Goal: Task Accomplishment & Management: Use online tool/utility

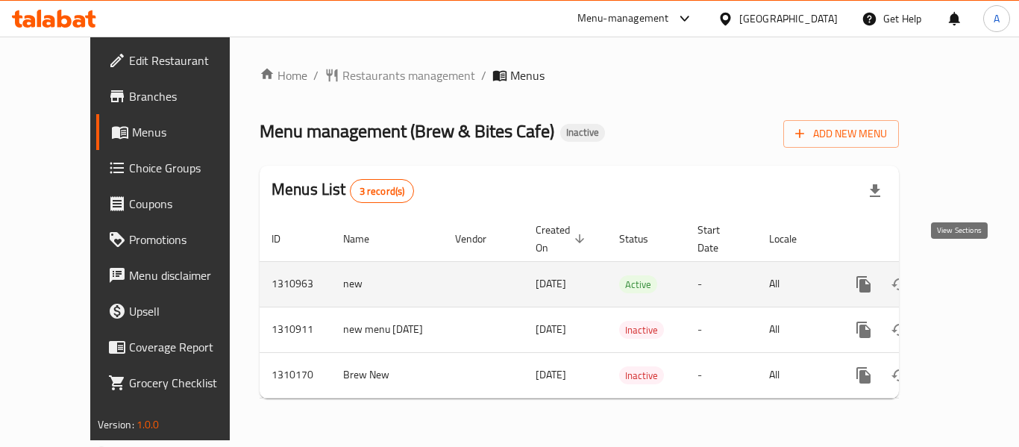
click at [972, 272] on link "enhanced table" at bounding box center [972, 284] width 36 height 36
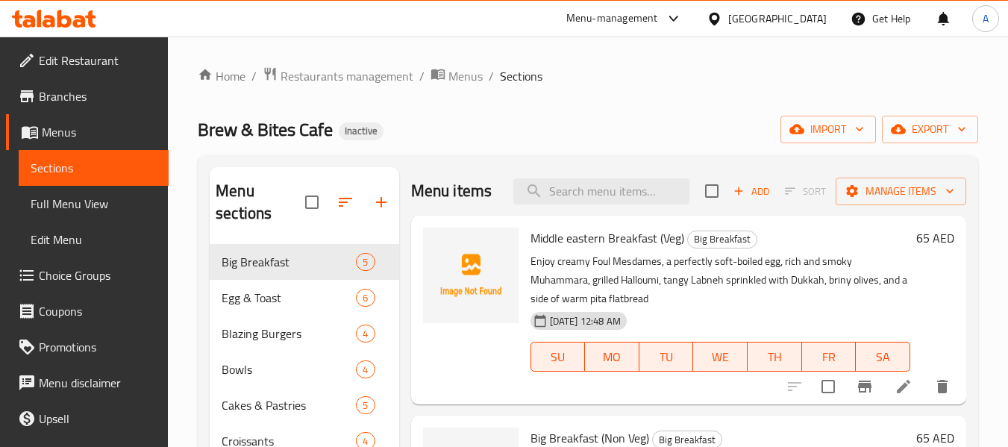
click at [111, 215] on link "Full Menu View" at bounding box center [94, 204] width 150 height 36
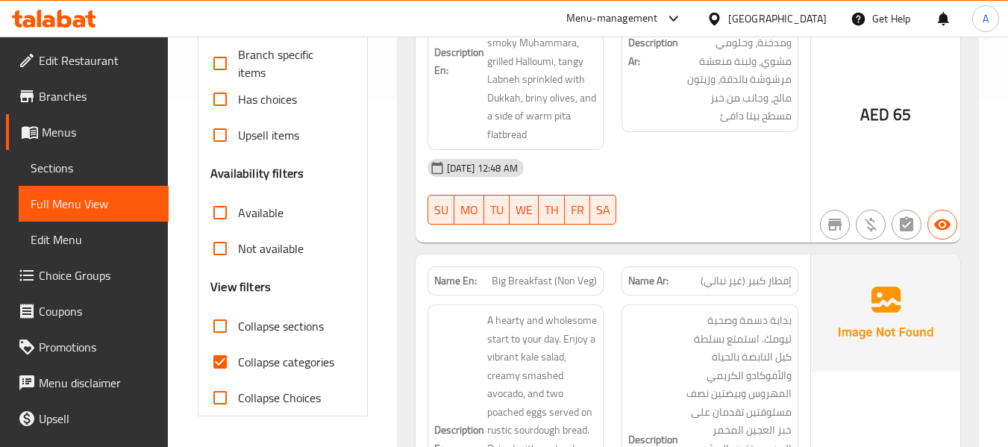
scroll to position [448, 0]
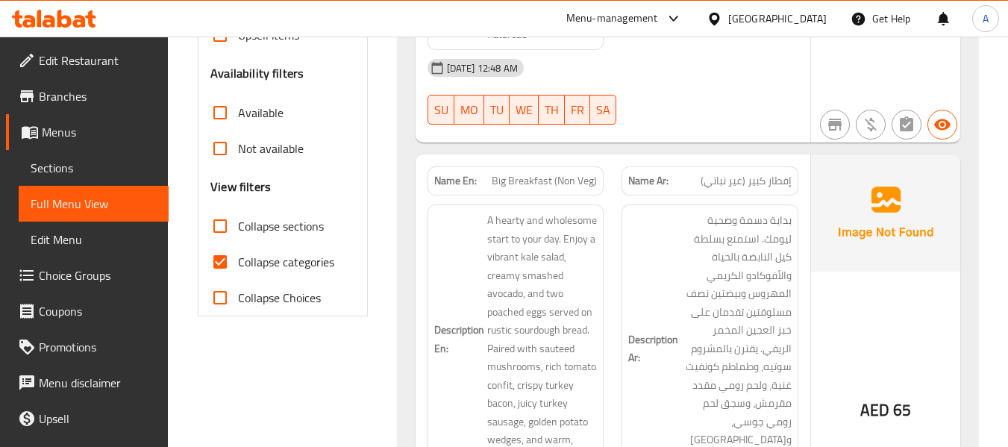
click at [261, 253] on span "Collapse categories" at bounding box center [286, 262] width 96 height 18
click at [238, 252] on input "Collapse categories" at bounding box center [220, 262] width 36 height 36
checkbox input "false"
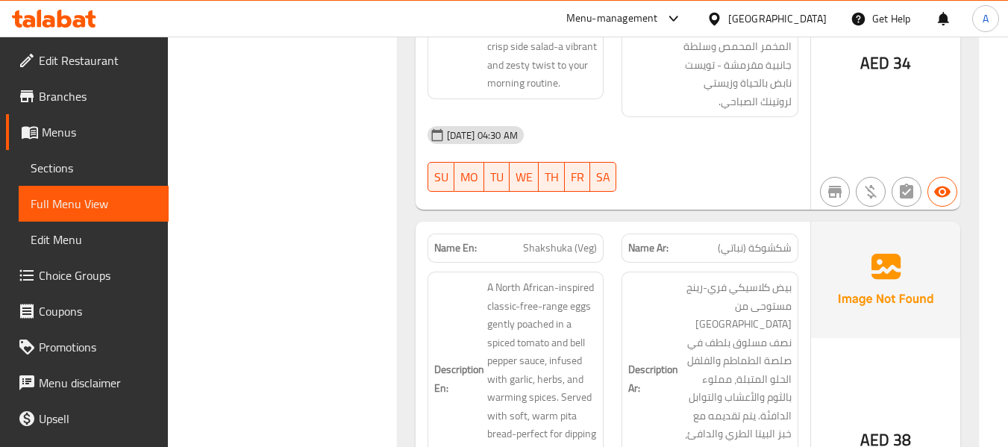
scroll to position [4211, 0]
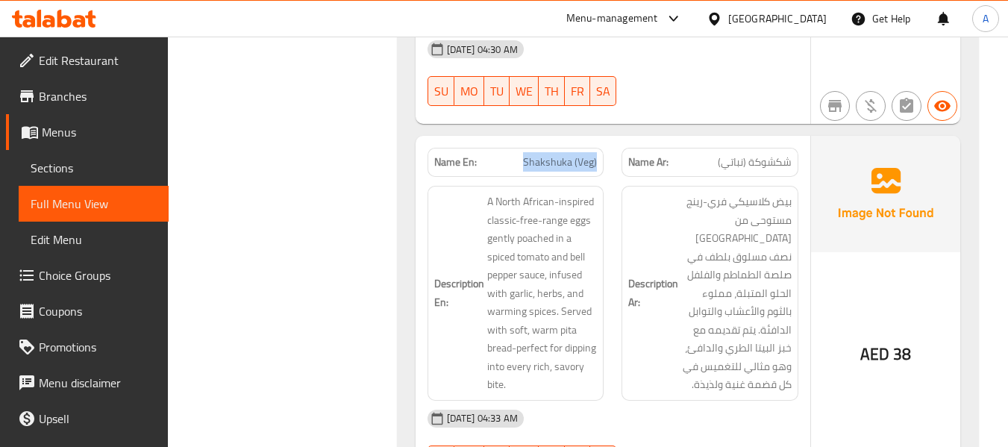
drag, startPoint x: 523, startPoint y: 96, endPoint x: 603, endPoint y: 100, distance: 80.0
click at [603, 148] on div "Name En: Shakshuka (Veg)" at bounding box center [516, 162] width 177 height 29
copy span "Shakshuka (Veg)"
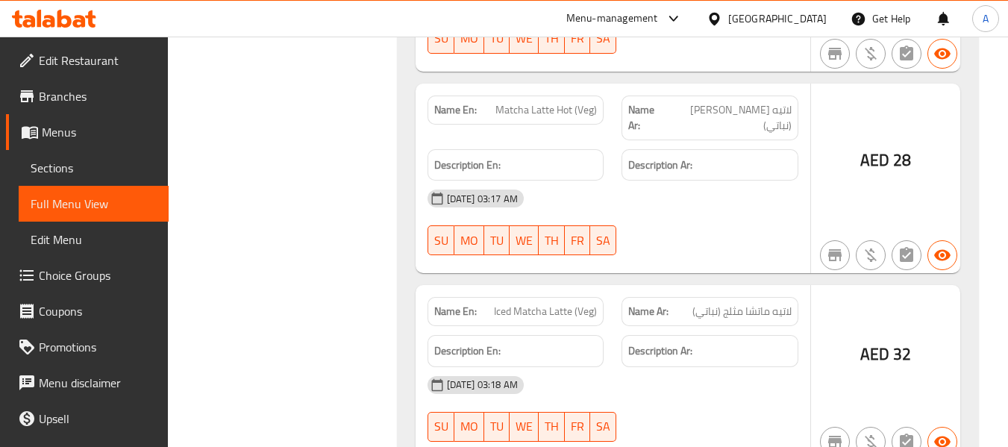
scroll to position [21331, 0]
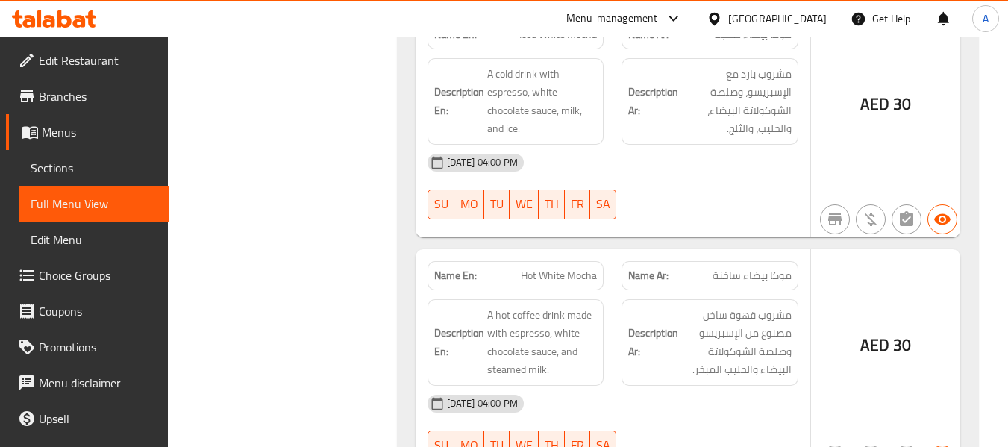
drag, startPoint x: 536, startPoint y: 138, endPoint x: 603, endPoint y: 143, distance: 67.3
copy span "Hot Chocolate"
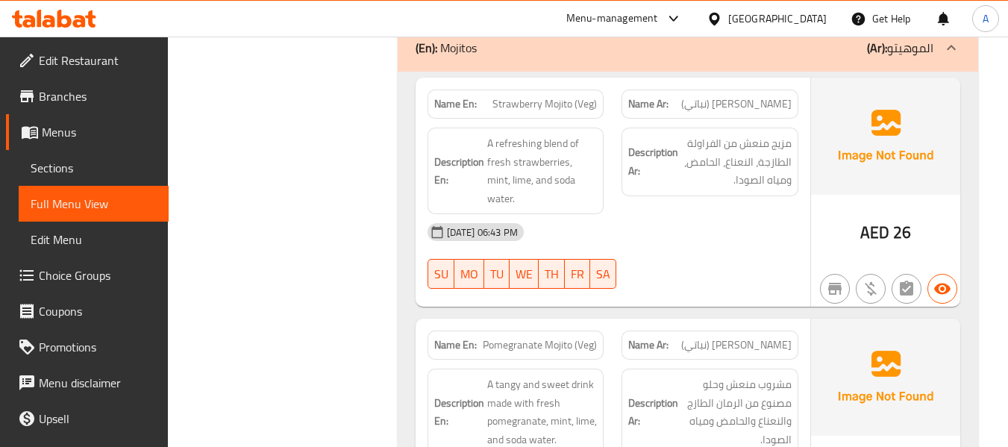
scroll to position [26053, 0]
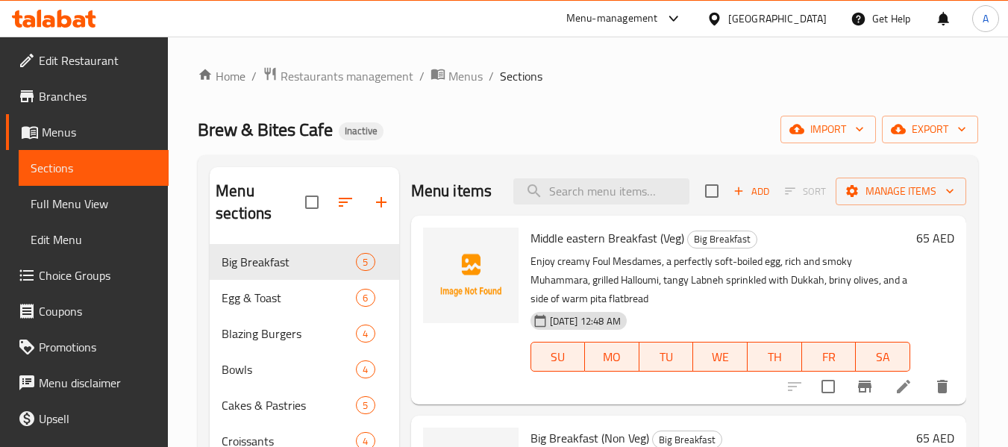
click at [77, 195] on span "Full Menu View" at bounding box center [94, 204] width 126 height 18
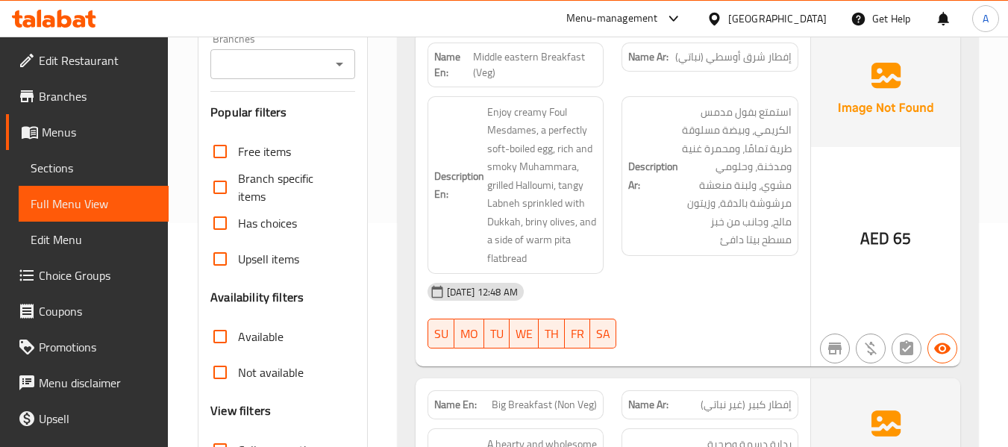
scroll to position [522, 0]
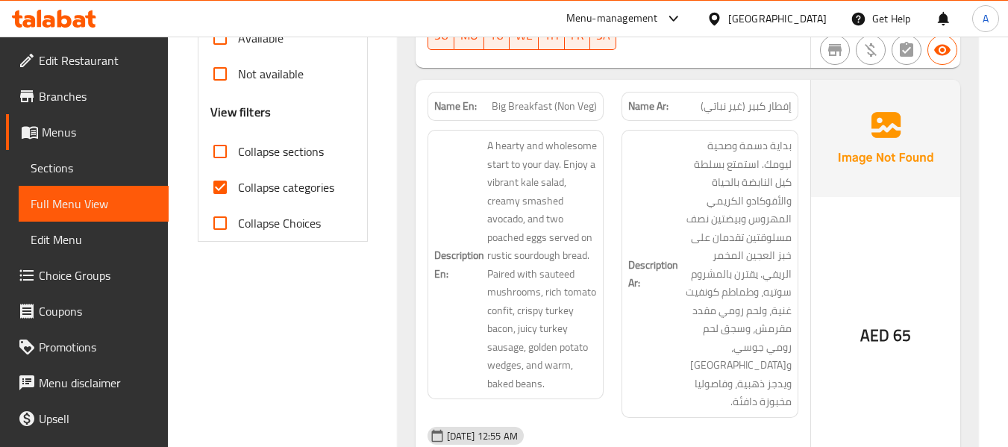
click at [260, 188] on span "Collapse categories" at bounding box center [286, 187] width 96 height 18
click at [238, 188] on input "Collapse categories" at bounding box center [220, 187] width 36 height 36
checkbox input "false"
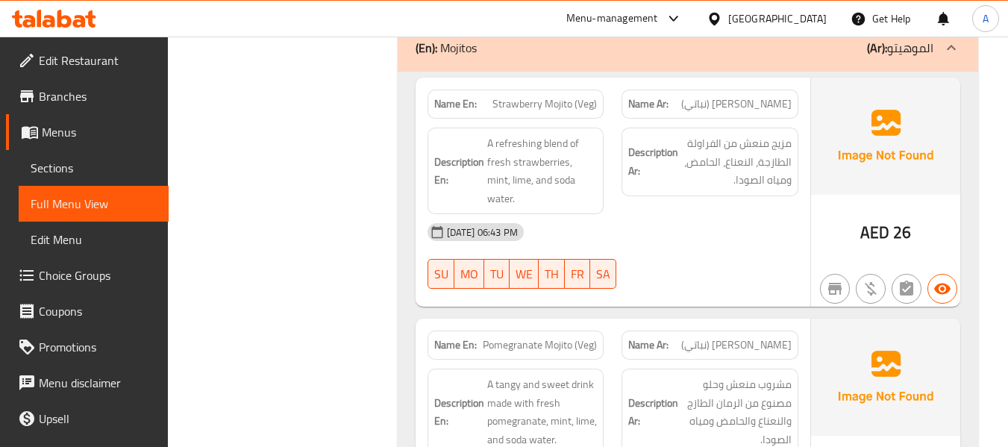
scroll to position [27810, 0]
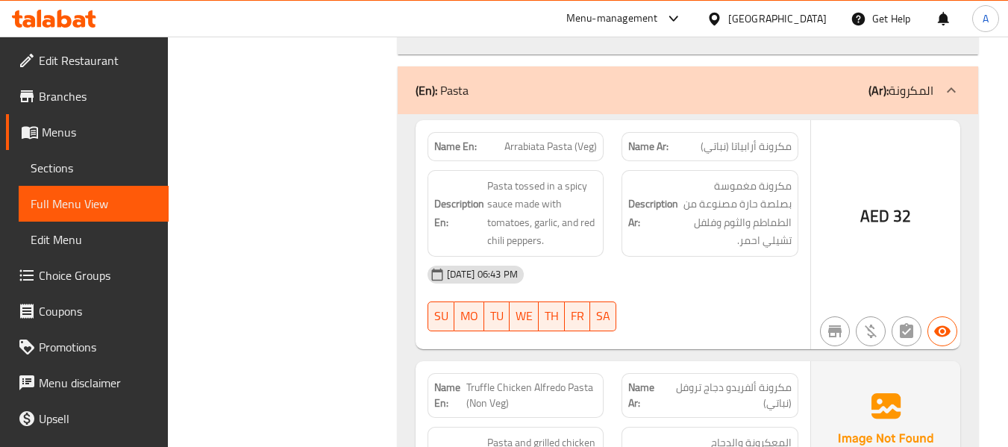
copy span "fresh"
drag, startPoint x: 469, startPoint y: 225, endPoint x: 525, endPoint y: 243, distance: 59.5
copy span "Potato Gnocchi with Fresh Truffle (Veg)"
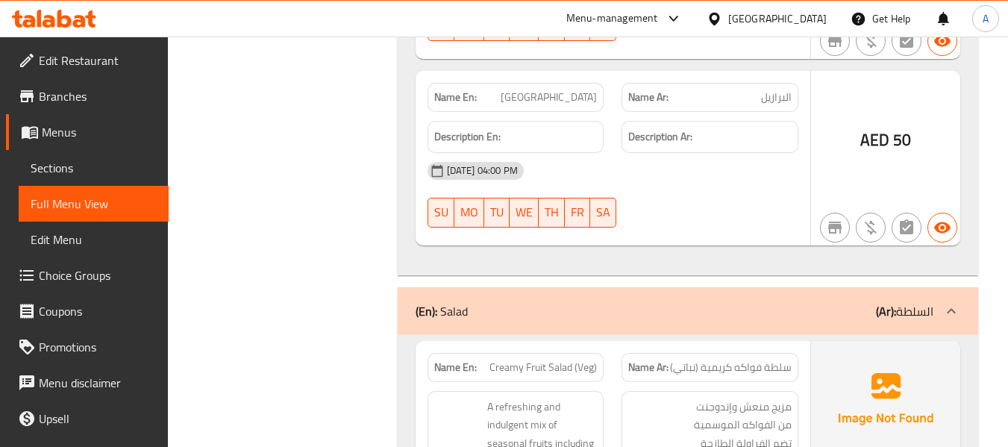
scroll to position [12202, 0]
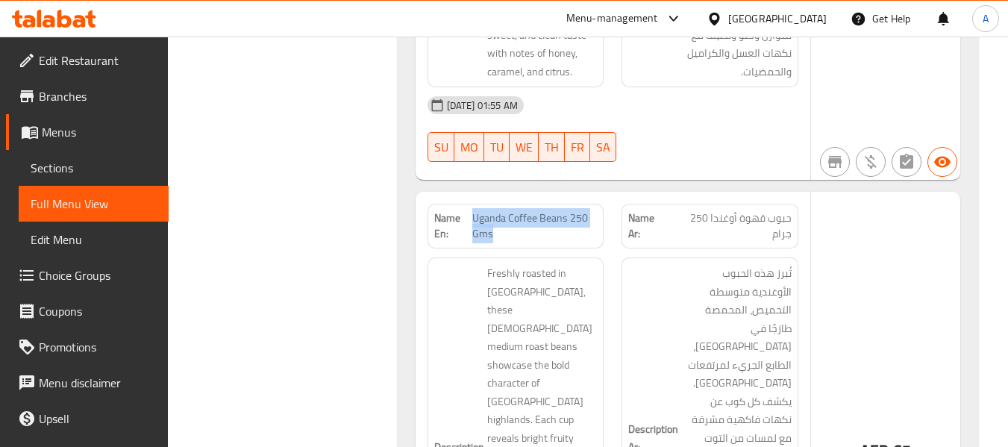
drag, startPoint x: 484, startPoint y: 60, endPoint x: 495, endPoint y: 72, distance: 16.4
click at [495, 210] on span "Uganda Coffee Beans 250 Gms" at bounding box center [534, 225] width 125 height 31
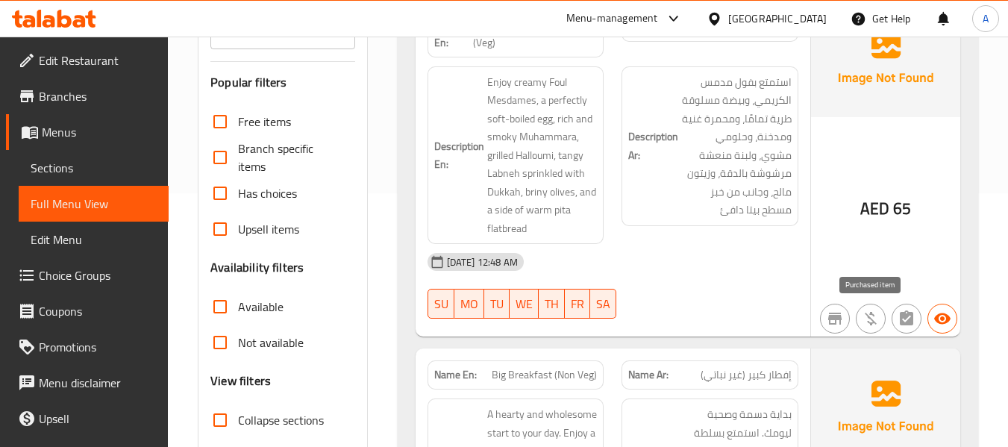
scroll to position [0, 0]
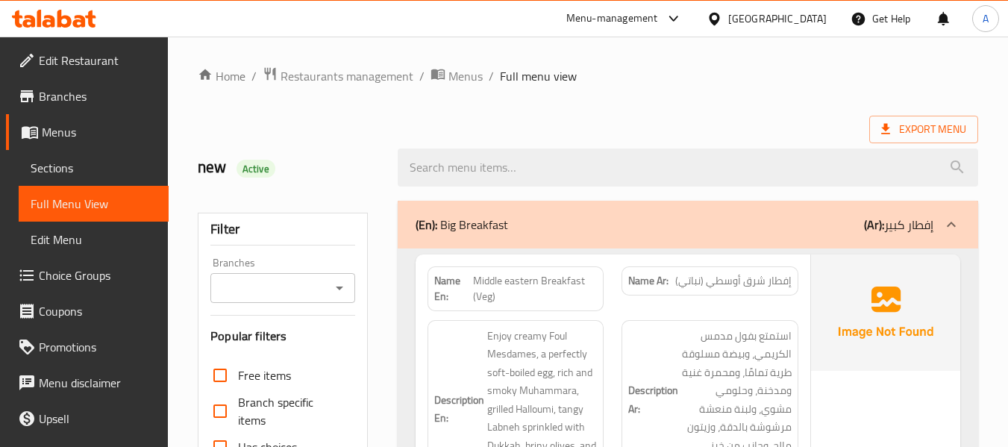
click at [584, 116] on div "Export Menu" at bounding box center [588, 130] width 781 height 28
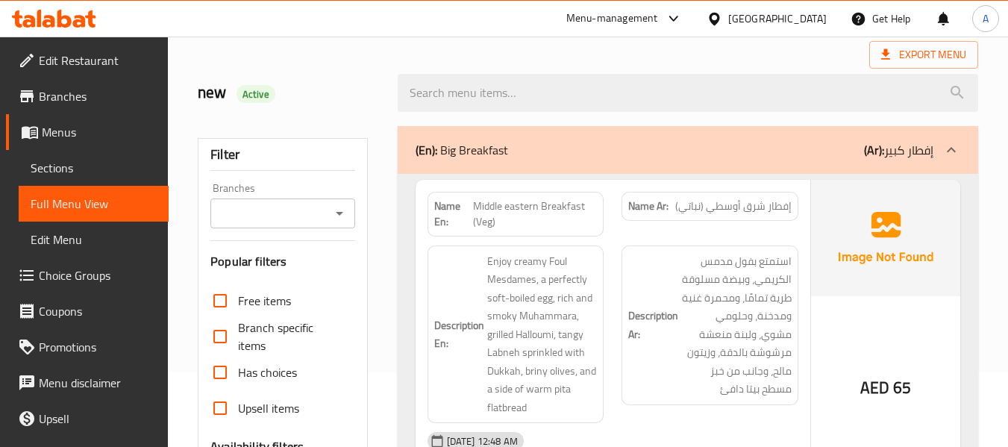
click at [478, 204] on span "Middle eastern Breakfast (Veg)" at bounding box center [535, 213] width 125 height 31
click at [426, 211] on div "Name En: Middle eastern Breakfast (Veg)" at bounding box center [516, 214] width 195 height 63
click at [437, 206] on strong "Name En:" at bounding box center [453, 213] width 39 height 31
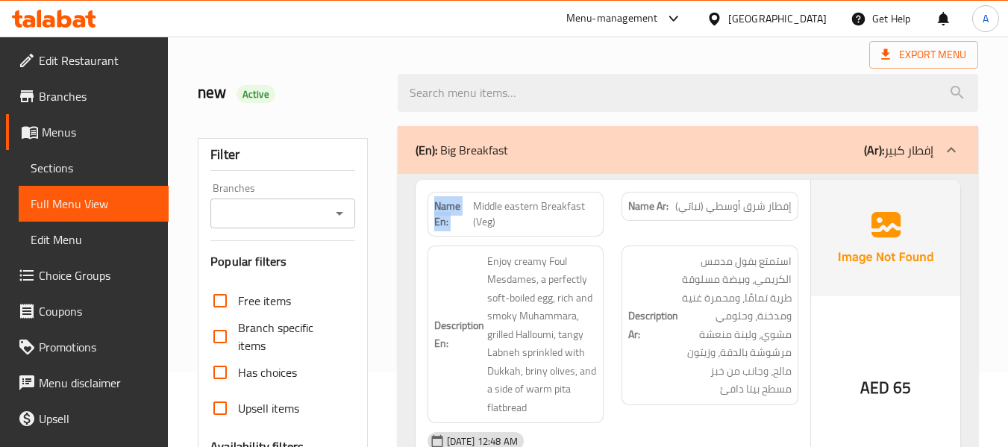
click at [437, 206] on strong "Name En:" at bounding box center [453, 213] width 39 height 31
copy strong "Name En:"
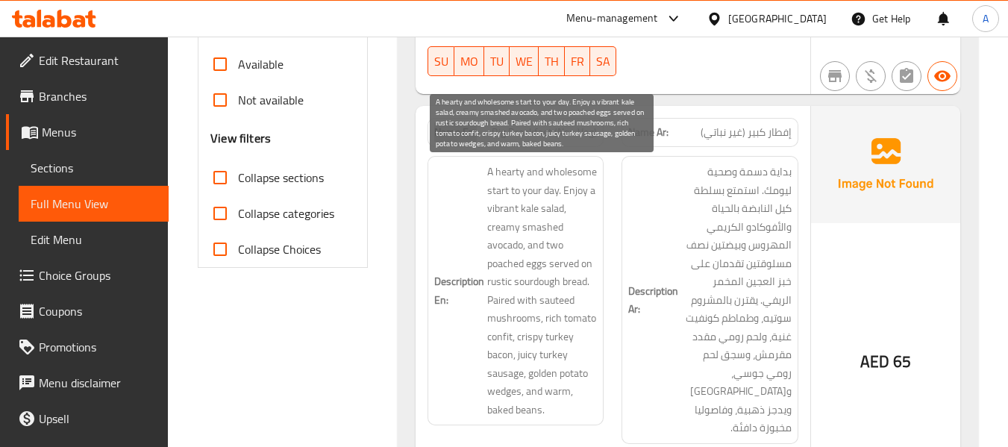
scroll to position [522, 0]
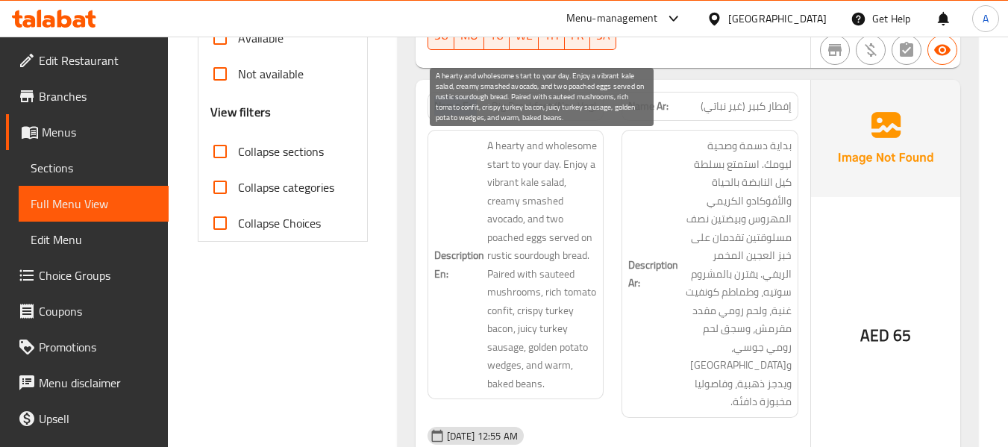
click at [499, 260] on span "A hearty and wholesome start to your day. Enjoy a vibrant kale salad, creamy sm…" at bounding box center [542, 265] width 110 height 256
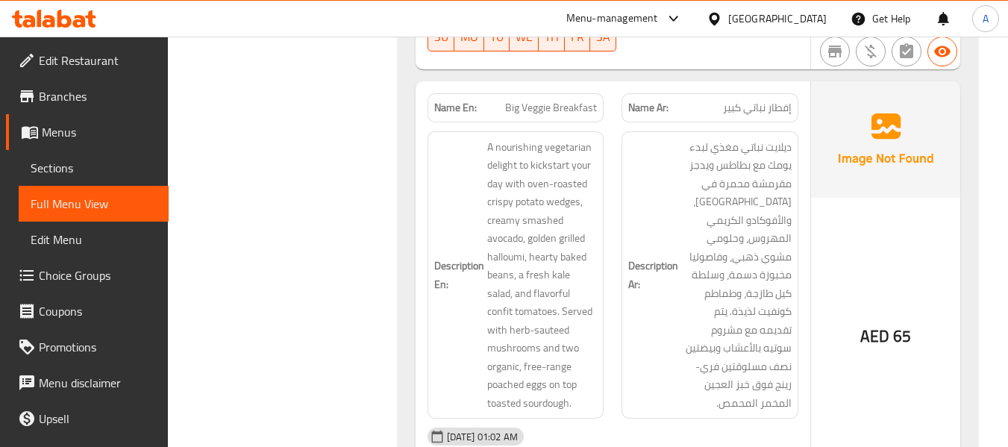
scroll to position [821, 0]
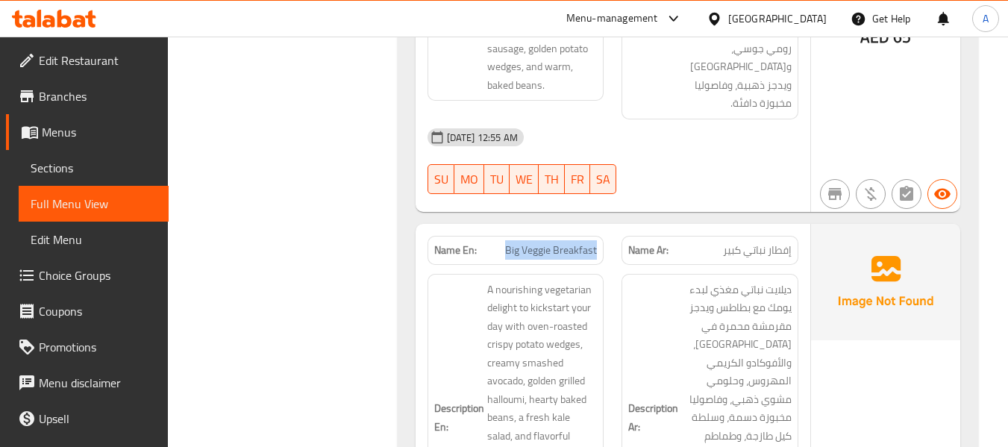
drag, startPoint x: 504, startPoint y: 235, endPoint x: 595, endPoint y: 240, distance: 91.9
click at [595, 243] on p "Name En: Big Veggie Breakfast" at bounding box center [515, 251] width 163 height 16
click at [562, 243] on span "Big Veggie Breakfast" at bounding box center [551, 251] width 92 height 16
click at [536, 243] on span "Big Veggie Breakfast" at bounding box center [551, 251] width 92 height 16
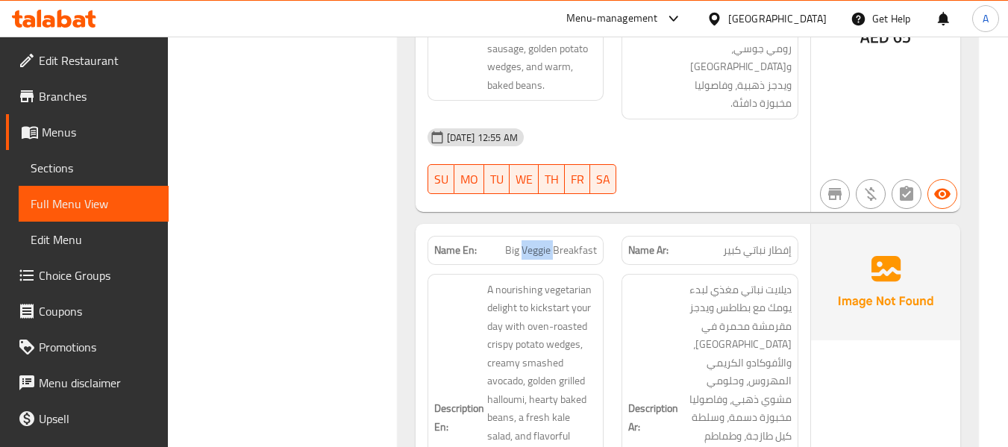
click at [536, 243] on span "Big Veggie Breakfast" at bounding box center [551, 251] width 92 height 16
click at [514, 243] on span "Big Veggie Breakfast" at bounding box center [551, 251] width 92 height 16
click at [511, 243] on span "Big Veggie Breakfast" at bounding box center [551, 251] width 92 height 16
drag, startPoint x: 507, startPoint y: 230, endPoint x: 595, endPoint y: 240, distance: 89.3
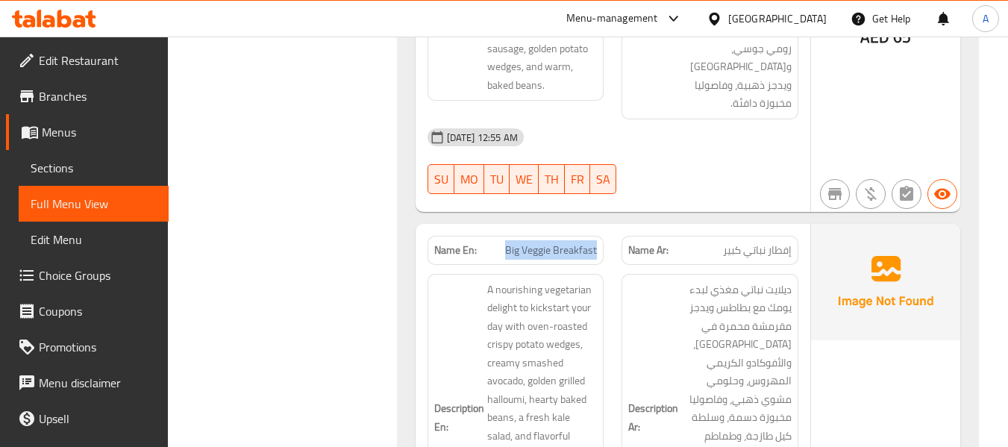
click at [595, 243] on span "Big Veggie Breakfast" at bounding box center [551, 251] width 92 height 16
click at [565, 243] on span "Big Veggie Breakfast" at bounding box center [551, 251] width 92 height 16
drag, startPoint x: 506, startPoint y: 225, endPoint x: 604, endPoint y: 241, distance: 99.1
click at [604, 241] on div "Name En: Big Veggie Breakfast" at bounding box center [516, 250] width 195 height 47
copy span "Big Veggie Breakfast"
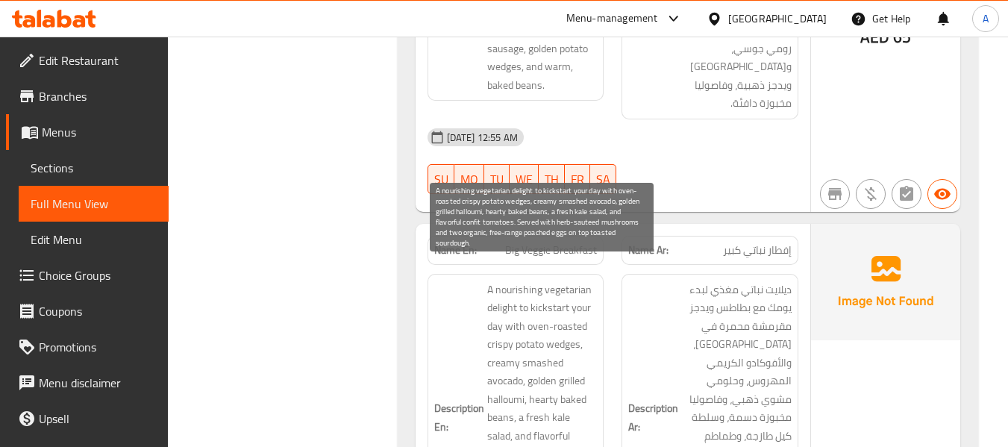
click at [566, 304] on span "A nourishing vegetarian delight to kickstart your day with oven-roasted crispy …" at bounding box center [542, 418] width 110 height 275
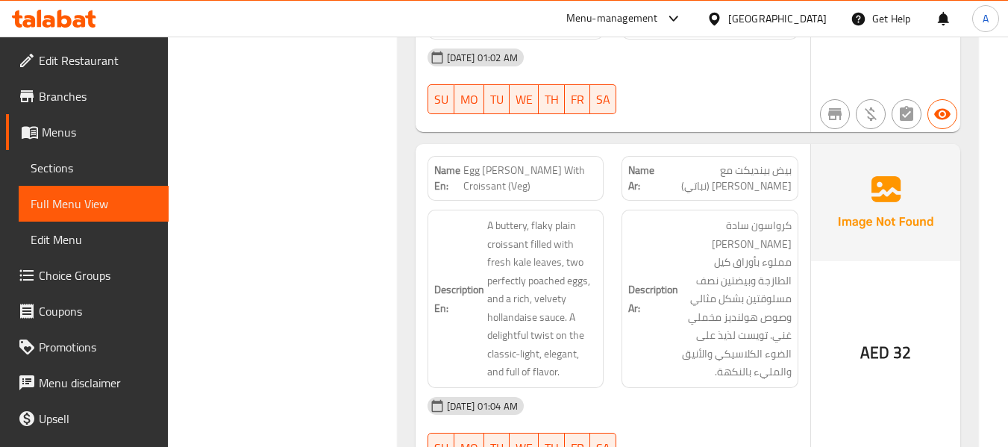
scroll to position [1343, 0]
click at [575, 168] on span "Egg [PERSON_NAME] With Croissant (Veg)" at bounding box center [530, 177] width 134 height 31
click at [529, 167] on span "Egg [PERSON_NAME] With Croissant (Veg)" at bounding box center [530, 177] width 134 height 31
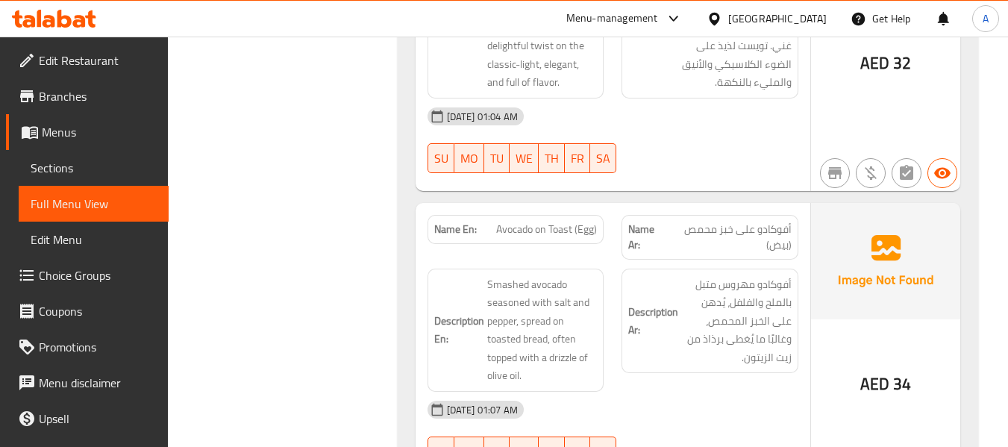
scroll to position [1642, 0]
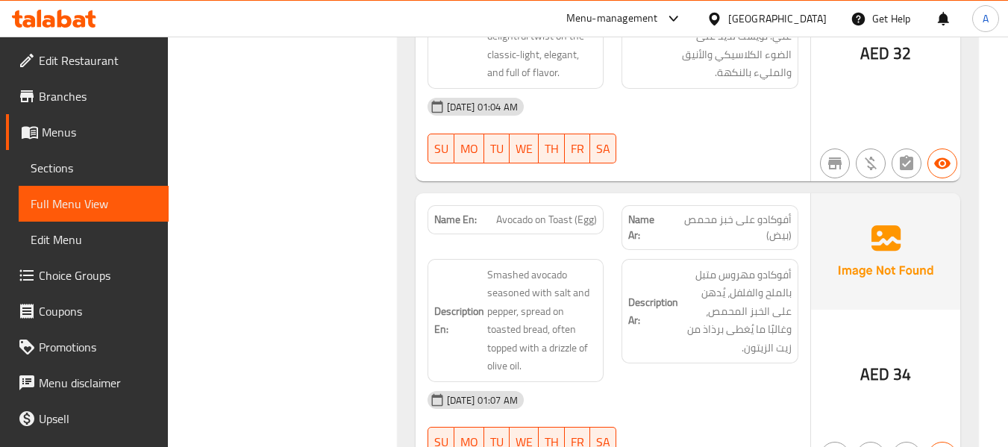
click at [607, 268] on div "Description En: Smashed avocado seasoned with salt and pepper, spread on toaste…" at bounding box center [516, 320] width 195 height 141
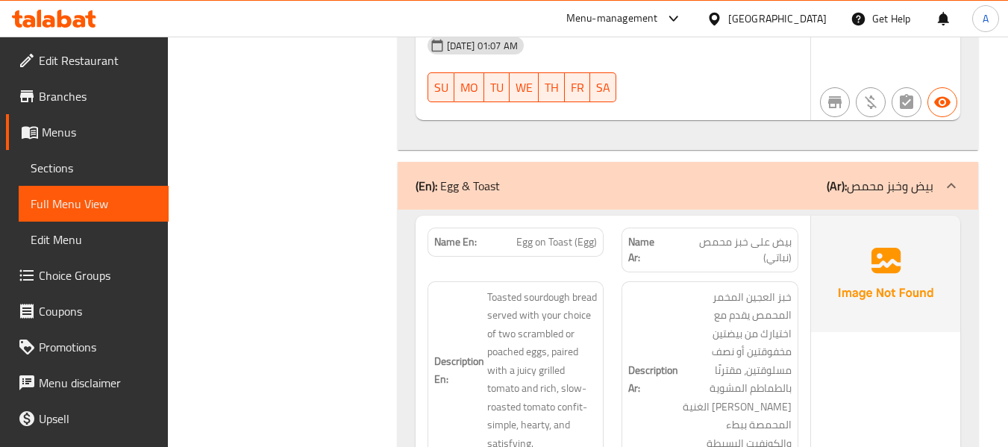
click at [588, 234] on span "Egg on Toast (Egg)" at bounding box center [556, 242] width 81 height 16
click at [590, 234] on span "Egg on Toast (Egg)" at bounding box center [556, 242] width 81 height 16
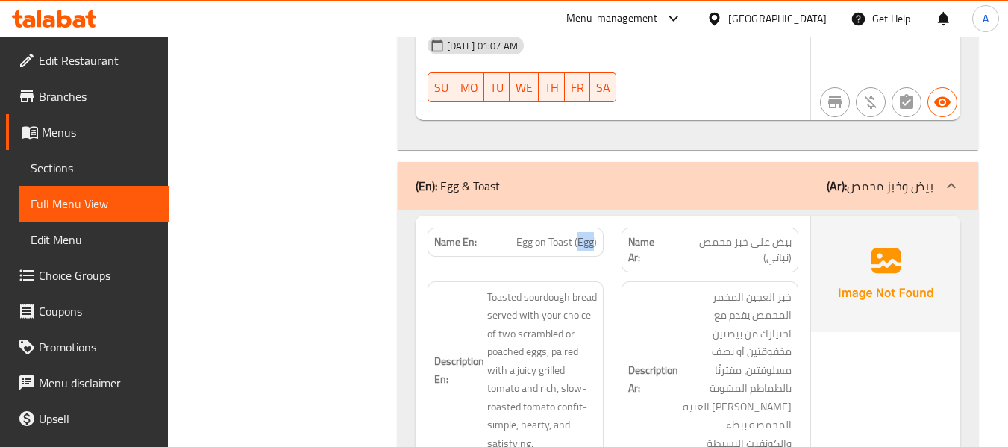
click at [582, 234] on span "Egg on Toast (Egg)" at bounding box center [556, 242] width 81 height 16
click at [592, 234] on span "Egg on Toast (Egg)" at bounding box center [556, 242] width 81 height 16
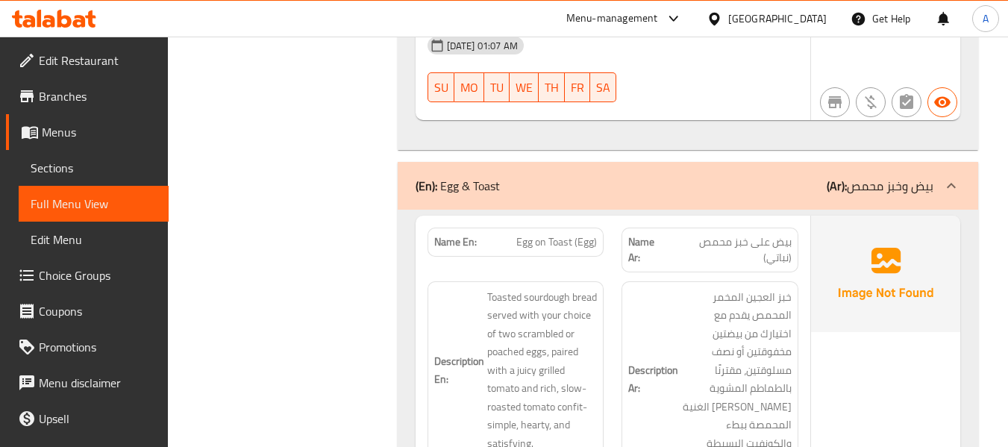
click at [588, 234] on span "Egg on Toast (Egg)" at bounding box center [556, 242] width 81 height 16
copy span "Egg"
drag, startPoint x: 502, startPoint y: 230, endPoint x: 602, endPoint y: 235, distance: 100.1
click at [602, 235] on div "Name En: Egg on Toast (Egg)" at bounding box center [516, 242] width 177 height 29
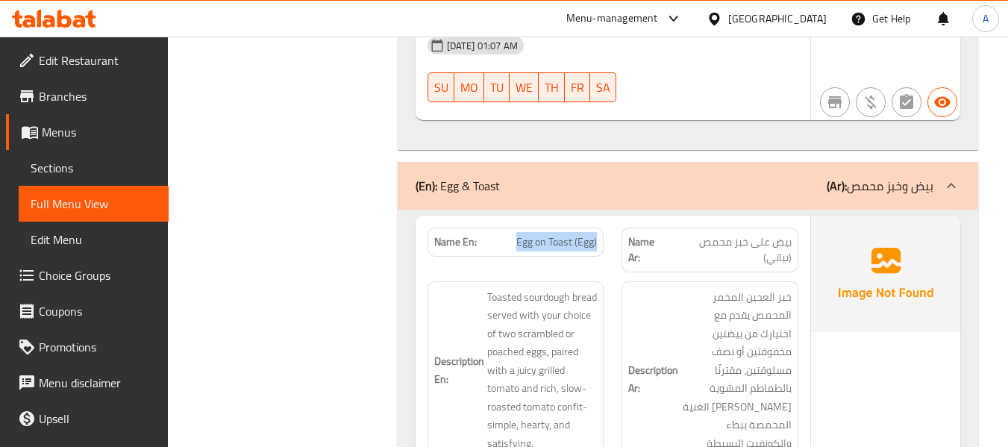
copy span "Egg on Toast (Egg)"
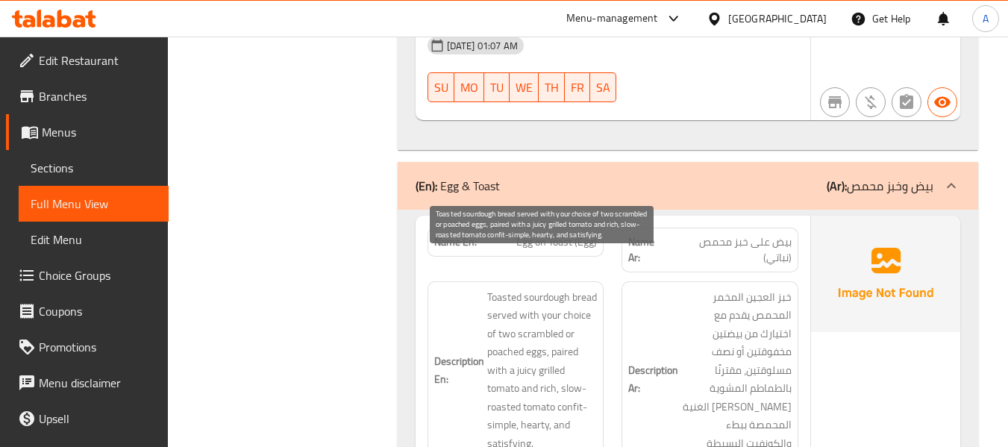
click at [559, 293] on span "Toasted sourdough bread served with your choice of two scrambled or poached egg…" at bounding box center [542, 370] width 110 height 165
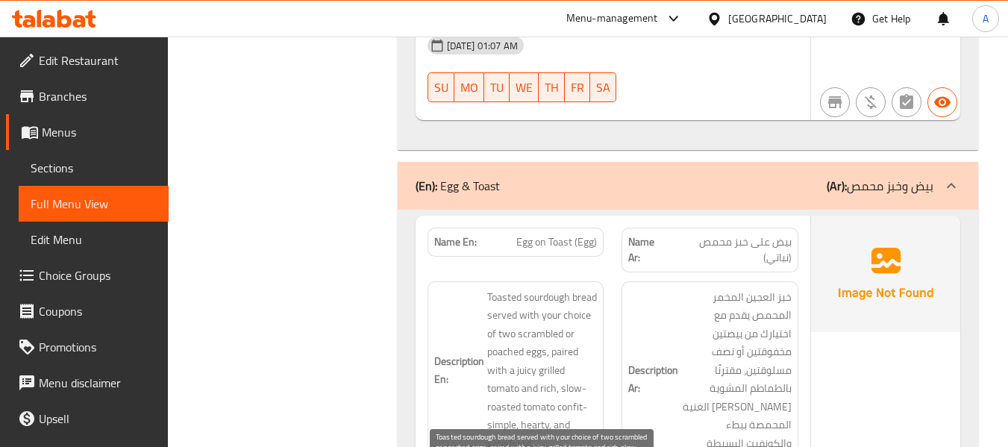
scroll to position [2600, 0]
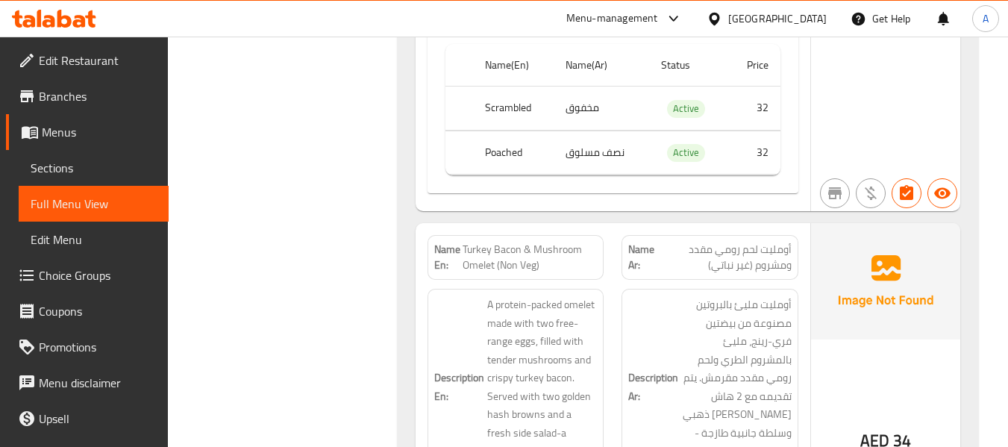
click at [722, 280] on div "Description Ar: أومليت مليئ بالبروتين مصنوعة من بيضتين فري-رينج، مليئ بالمشروم …" at bounding box center [710, 387] width 195 height 214
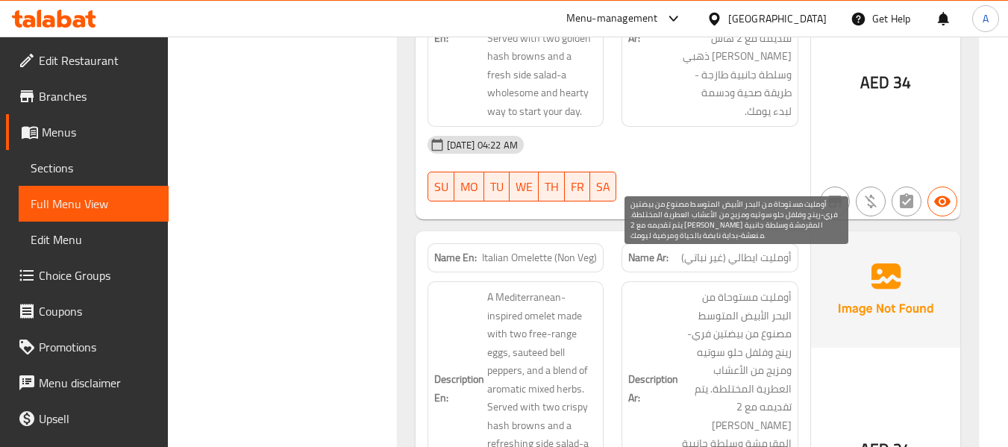
click at [736, 288] on span "أومليت مستوحاة من البحر الأبيض المتوسط مصنوع من بيضتين فري-رينج وفلفل حلو سوتيه…" at bounding box center [736, 388] width 110 height 201
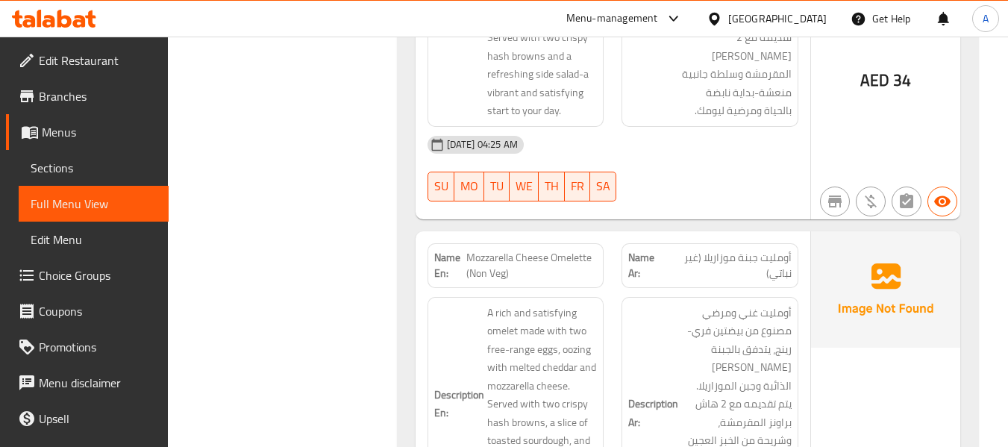
click at [595, 288] on div "Description En: A rich and satisfying omelet made with two free-range eggs, ooz…" at bounding box center [516, 413] width 195 height 251
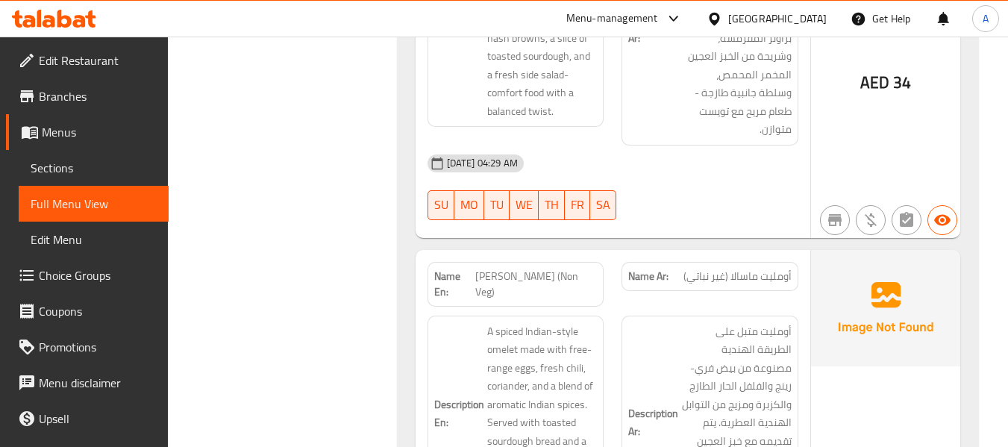
click at [613, 307] on div "Description Ar: أومليت متبل على الطريقة الهندية مصنوعة من بيض فري-رينج والفلفل …" at bounding box center [710, 423] width 195 height 233
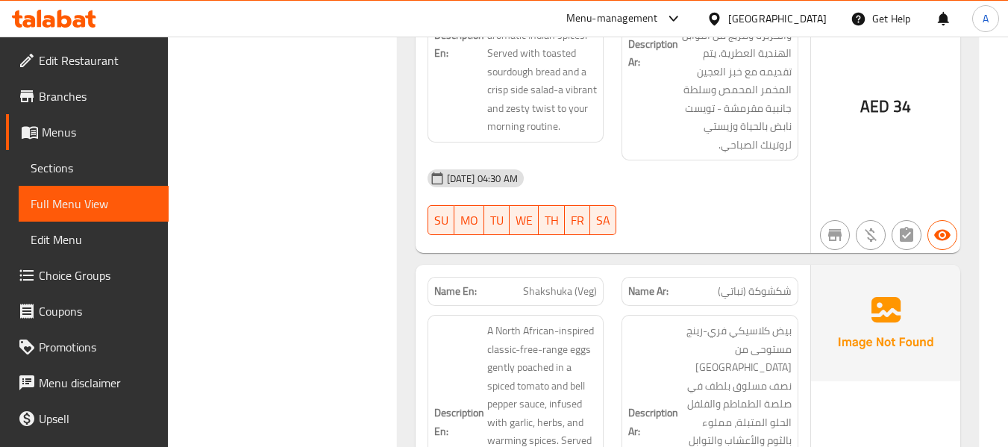
click at [608, 306] on div "Description En: A North African-inspired classic-free-range eggs gently poached…" at bounding box center [516, 422] width 195 height 233
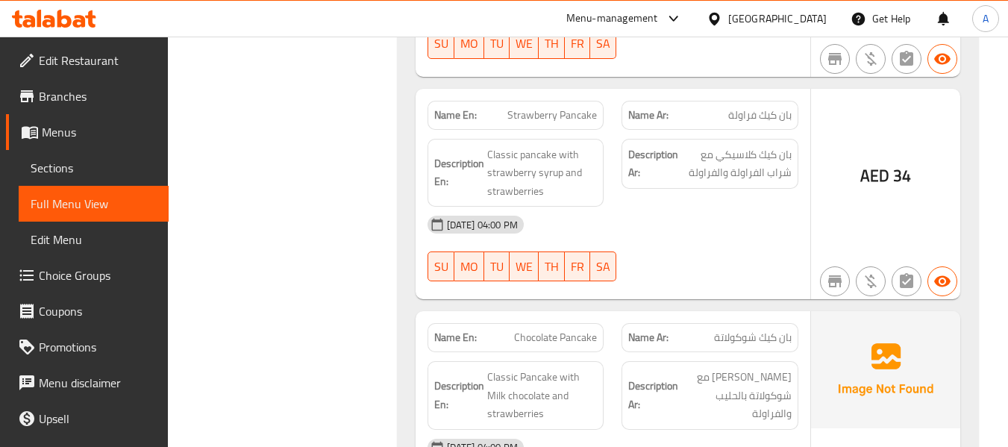
scroll to position [27554, 0]
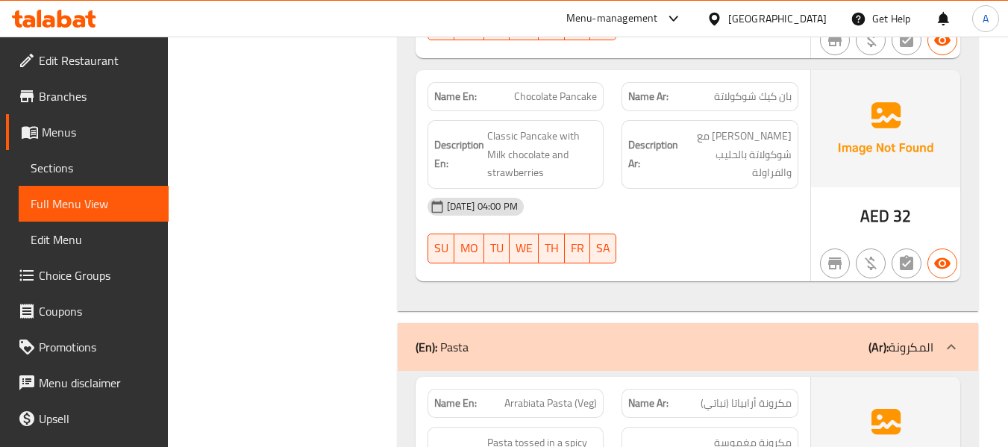
drag, startPoint x: 466, startPoint y: 235, endPoint x: 508, endPoint y: 241, distance: 42.9
drag, startPoint x: 513, startPoint y: 241, endPoint x: 466, endPoint y: 249, distance: 47.7
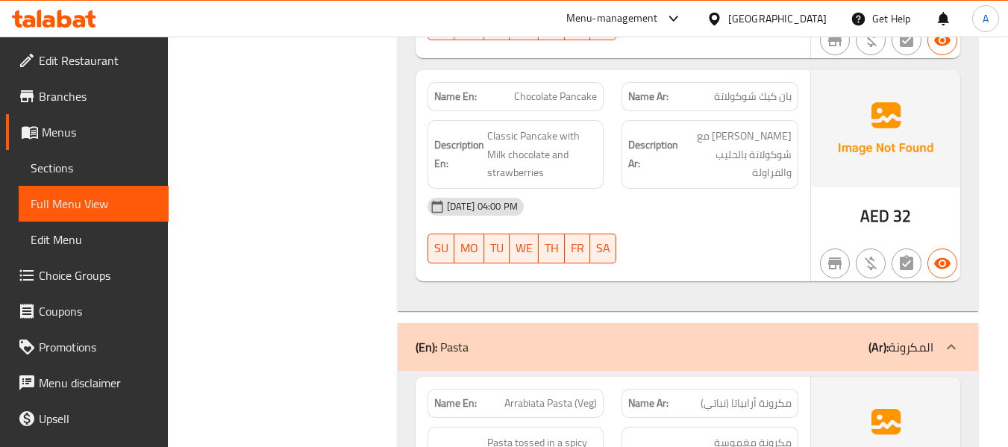
copy span "(Non Veg)"
drag, startPoint x: 761, startPoint y: 239, endPoint x: 798, endPoint y: 246, distance: 38.0
copy span "(نباتي)"
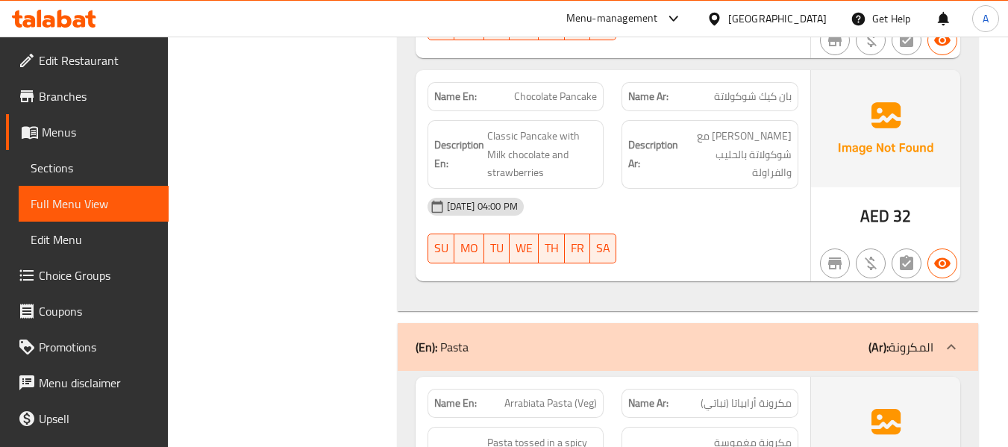
drag, startPoint x: 463, startPoint y: 222, endPoint x: 510, endPoint y: 241, distance: 50.6
drag, startPoint x: 468, startPoint y: 221, endPoint x: 519, endPoint y: 245, distance: 56.1
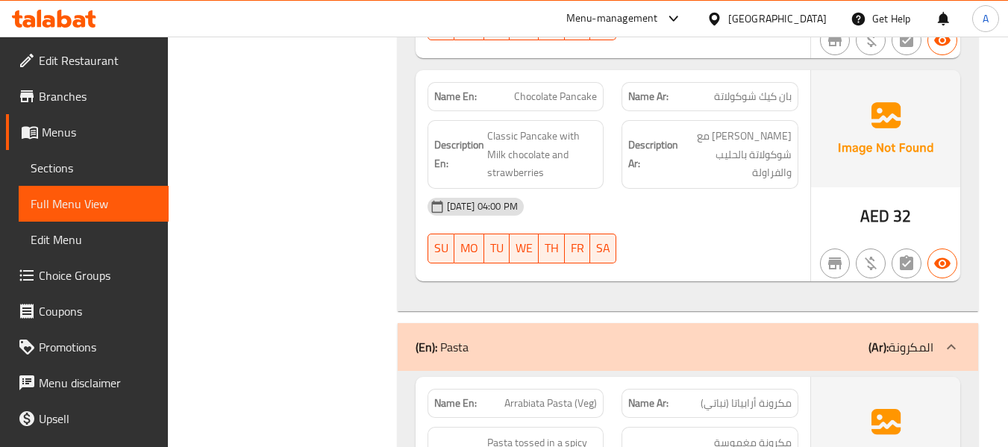
copy span "Truffle Chicken Alfredo Pasta (Non Veg)"
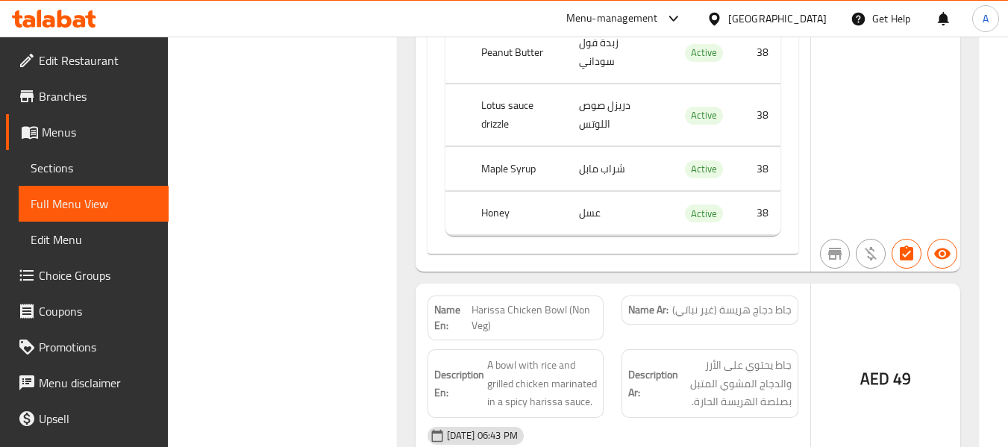
scroll to position [6699, 0]
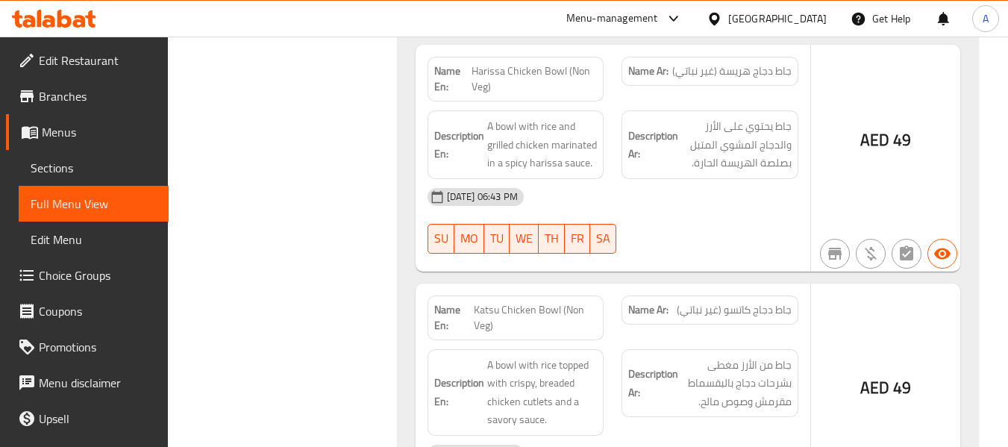
click at [763, 179] on div "[DATE] 06:43 PM SU MO TU WE TH FR SA" at bounding box center [613, 221] width 389 height 84
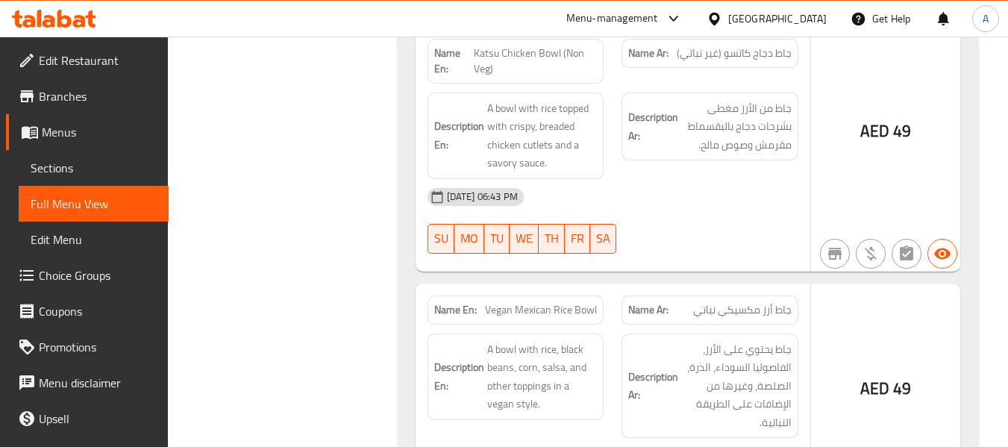
click at [486, 302] on span "Vegan Mexican Rice Bowl" at bounding box center [541, 310] width 112 height 16
drag, startPoint x: 486, startPoint y: 220, endPoint x: 595, endPoint y: 230, distance: 109.4
click at [595, 302] on span "Vegan Mexican Rice Bowl" at bounding box center [541, 310] width 112 height 16
copy span "Vegan Mexican Rice Bowl"
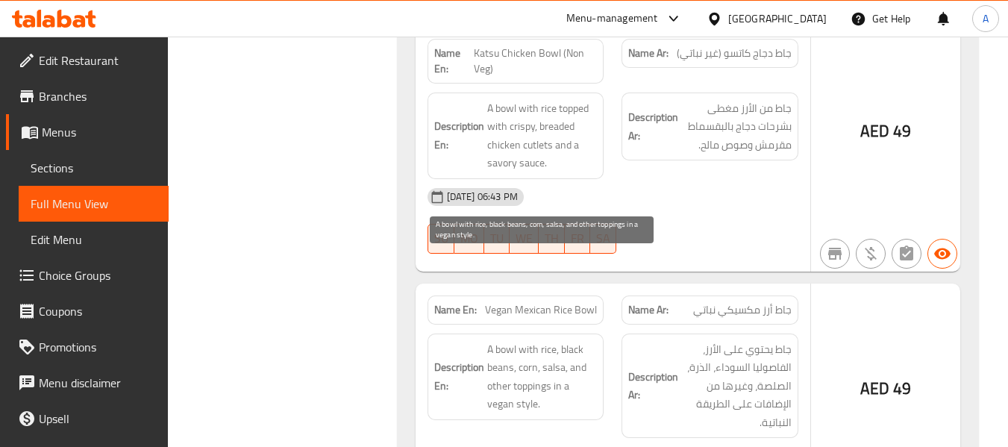
click at [569, 340] on span "A bowl with rice, black beans, corn, salsa, and other toppings in a vegan style." at bounding box center [542, 376] width 110 height 73
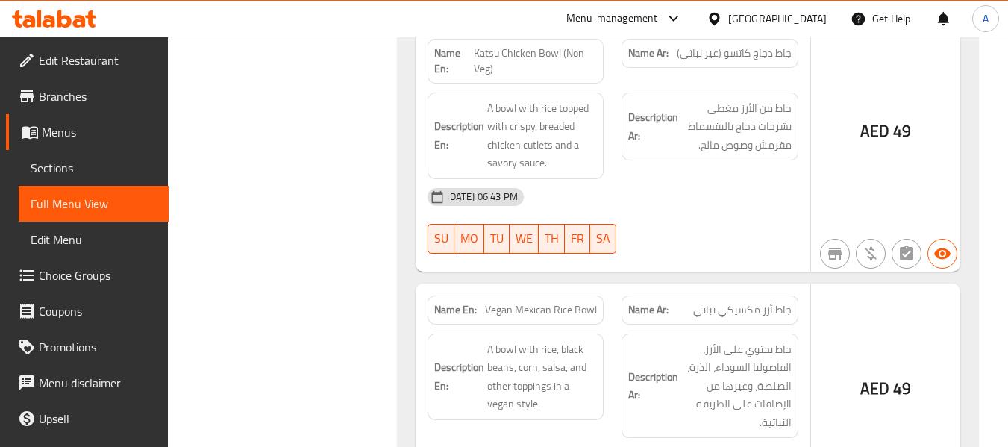
click at [735, 179] on div "[DATE] 06:43 PM SU MO TU WE TH FR SA" at bounding box center [613, 221] width 389 height 84
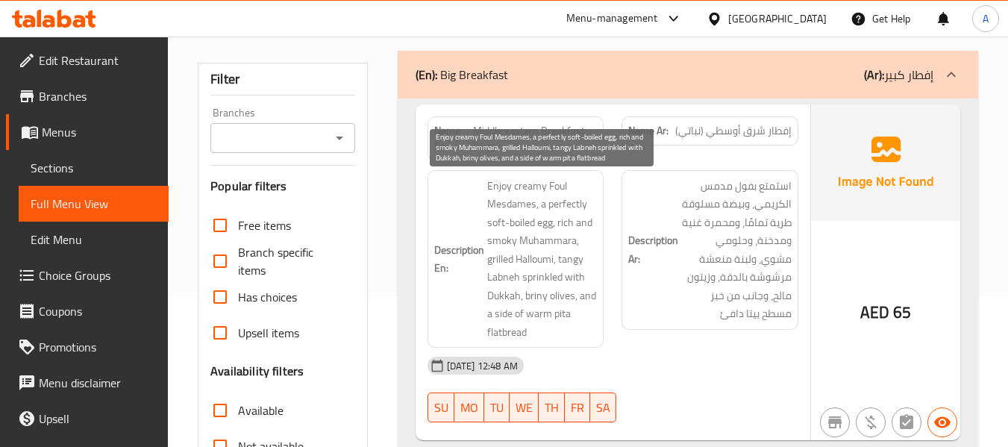
scroll to position [149, 0]
drag, startPoint x: 524, startPoint y: 297, endPoint x: 546, endPoint y: 295, distance: 22.4
click at [546, 295] on span "Enjoy creamy Foul Mesdames, a perfectly soft-boiled egg, rich and smoky Muhamma…" at bounding box center [542, 260] width 110 height 165
click at [532, 300] on span "Enjoy creamy Foul Mesdames, a perfectly soft-boiled egg, rich and smoky Muhamma…" at bounding box center [542, 260] width 110 height 165
drag, startPoint x: 527, startPoint y: 296, endPoint x: 575, endPoint y: 298, distance: 48.6
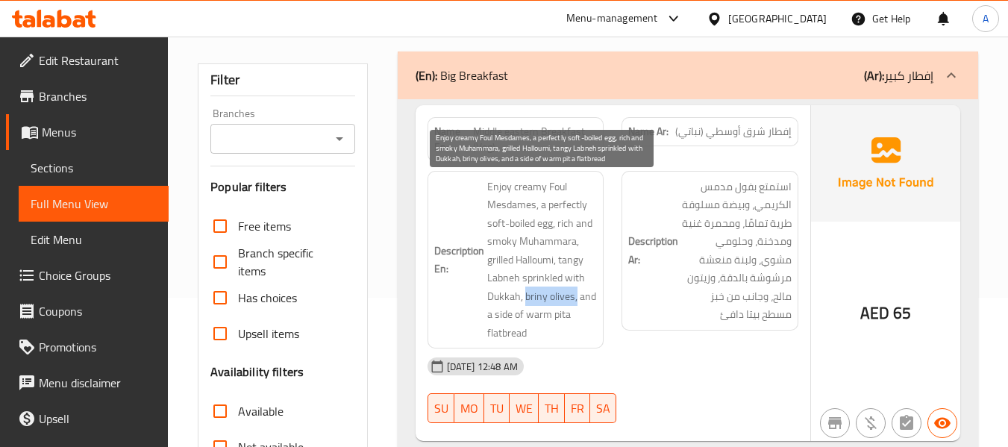
click at [575, 298] on span "Enjoy creamy Foul Mesdames, a perfectly soft-boiled egg, rich and smoky Muhamma…" at bounding box center [542, 260] width 110 height 165
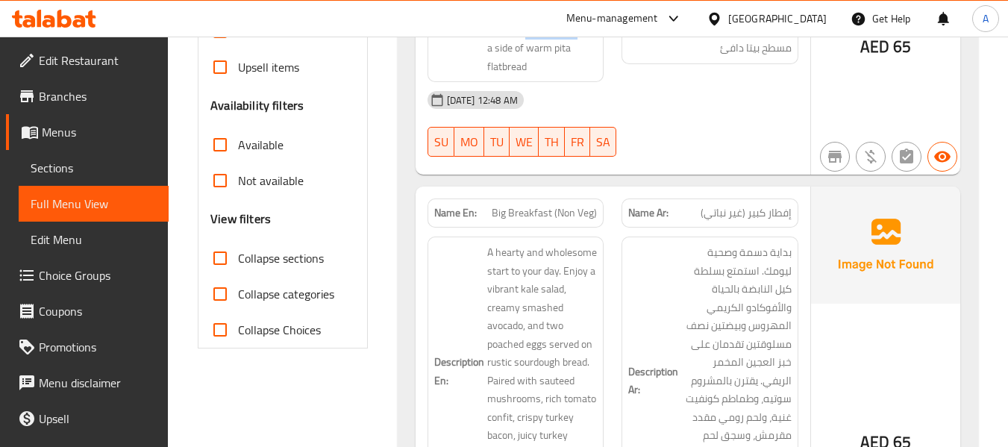
scroll to position [448, 0]
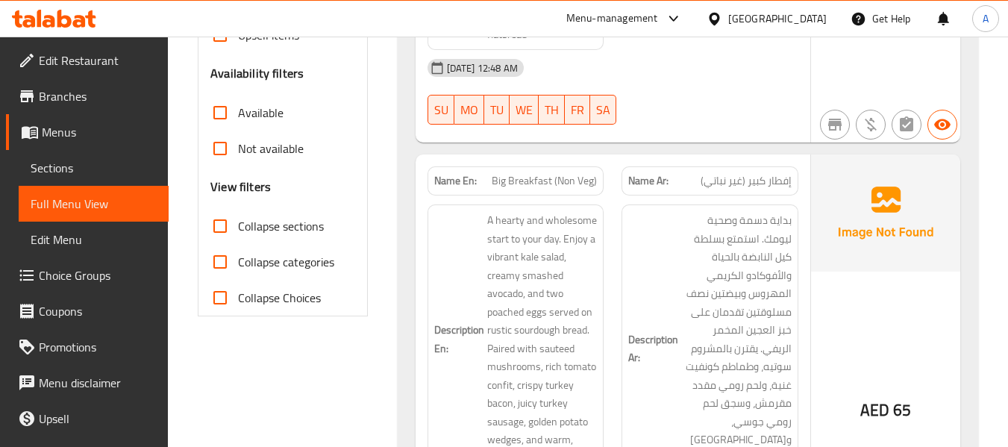
click at [598, 234] on div "Description En: A hearty and wholesome start to your day. Enjoy a vibrant kale …" at bounding box center [516, 338] width 177 height 269
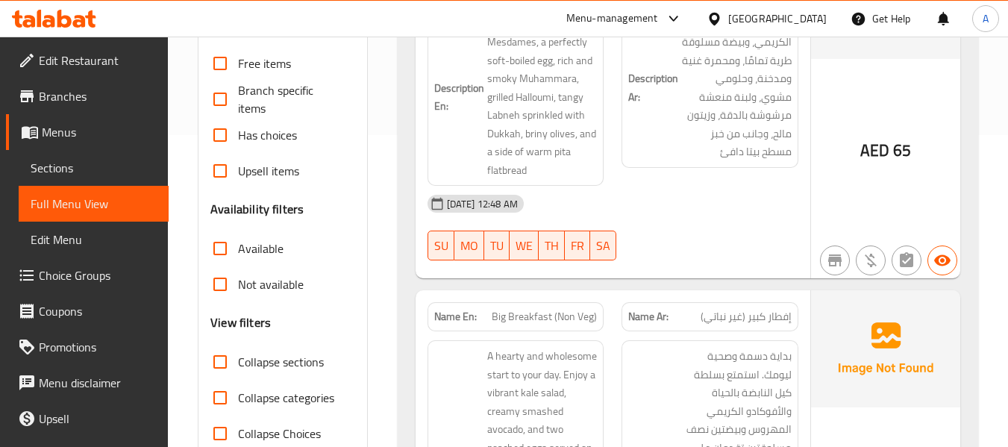
scroll to position [522, 0]
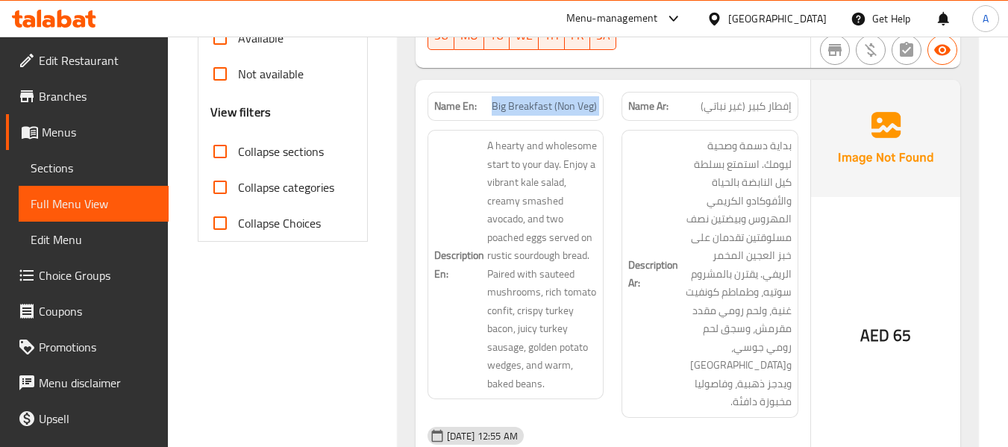
drag, startPoint x: 494, startPoint y: 102, endPoint x: 621, endPoint y: 107, distance: 127.0
click at [621, 107] on div "Name En: Big Breakfast (Non Veg) Name Ar: إفطار كبير (غير نباتي)" at bounding box center [613, 106] width 389 height 47
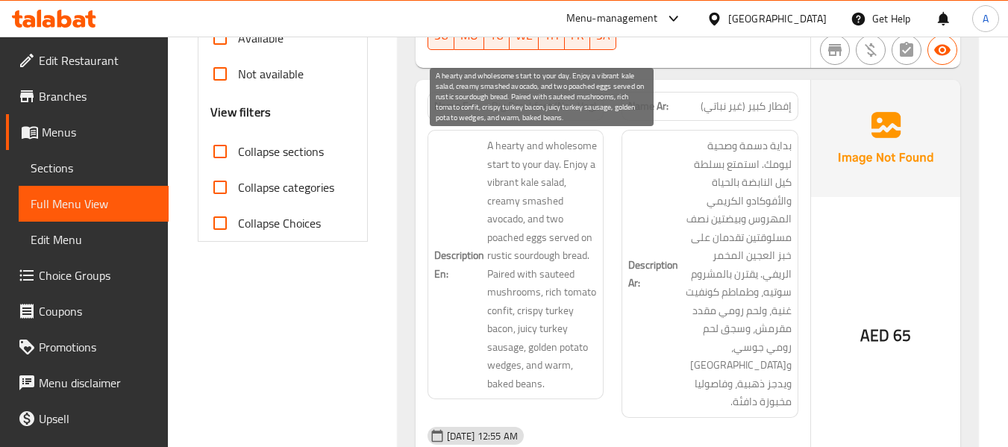
click at [521, 149] on span "A hearty and wholesome start to your day. Enjoy a vibrant kale salad, creamy sm…" at bounding box center [542, 265] width 110 height 256
click at [529, 203] on span "A hearty and wholesome start to your day. Enjoy a vibrant kale salad, creamy sm…" at bounding box center [542, 265] width 110 height 256
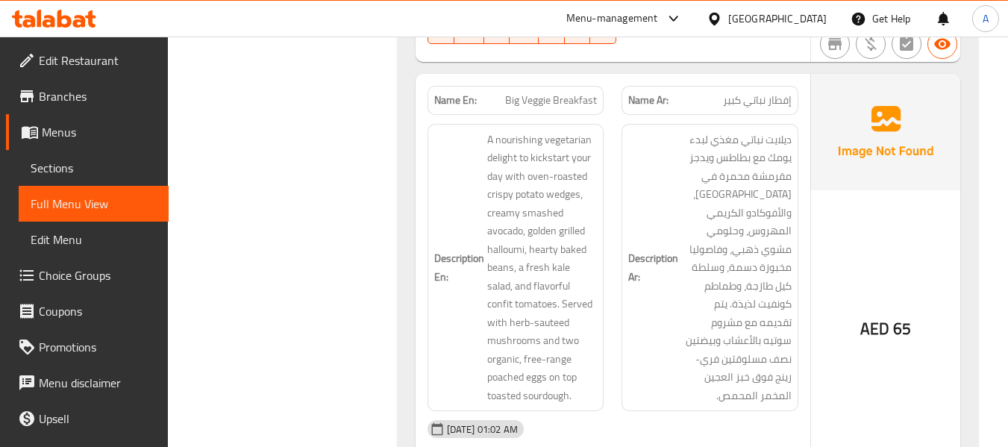
scroll to position [970, 0]
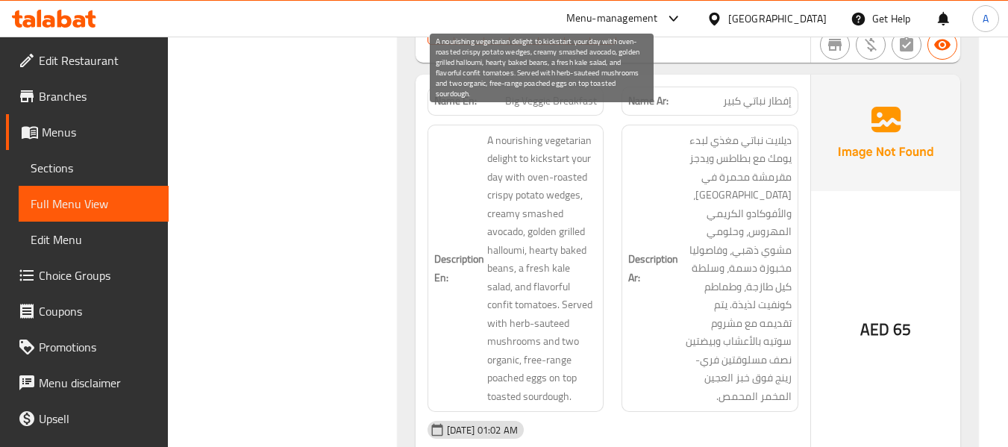
click at [520, 131] on span "A nourishing vegetarian delight to kickstart your day with oven-roasted crispy …" at bounding box center [542, 268] width 110 height 275
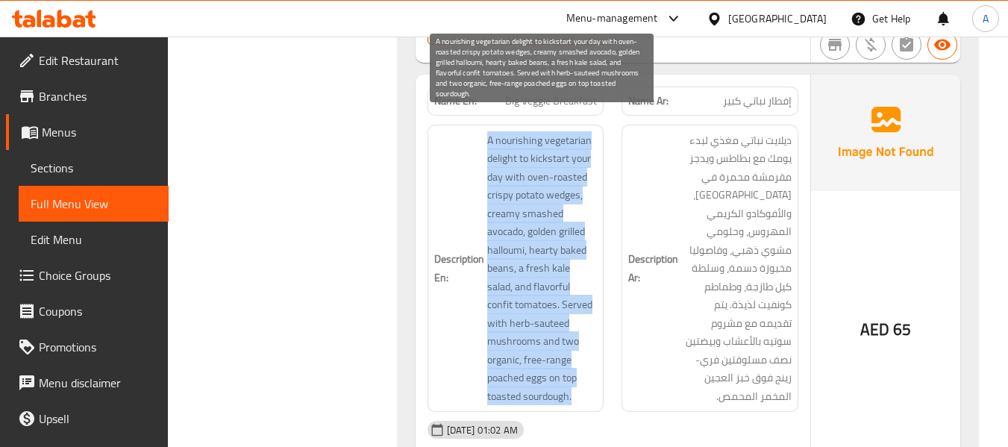
click at [520, 131] on span "A nourishing vegetarian delight to kickstart your day with oven-roasted crispy …" at bounding box center [542, 268] width 110 height 275
click at [542, 144] on span "A nourishing vegetarian delight to kickstart your day with oven-roasted crispy …" at bounding box center [542, 268] width 110 height 275
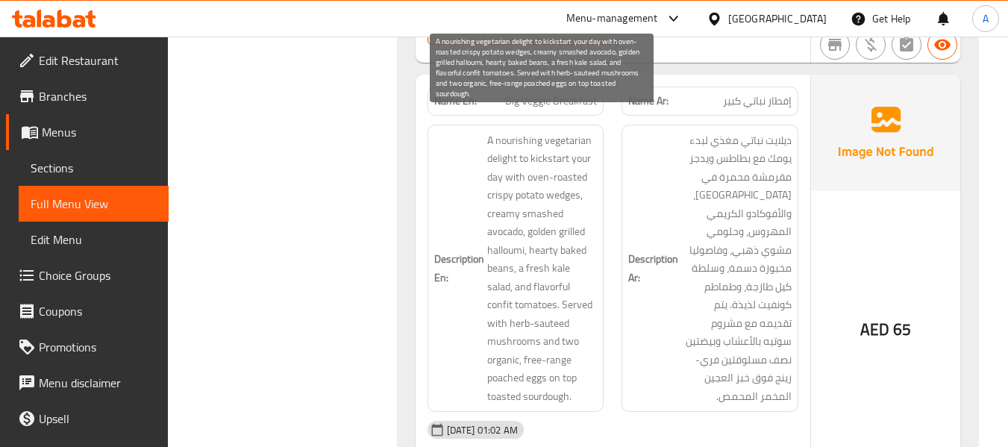
click at [528, 158] on span "A nourishing vegetarian delight to kickstart your day with oven-roasted crispy …" at bounding box center [542, 268] width 110 height 275
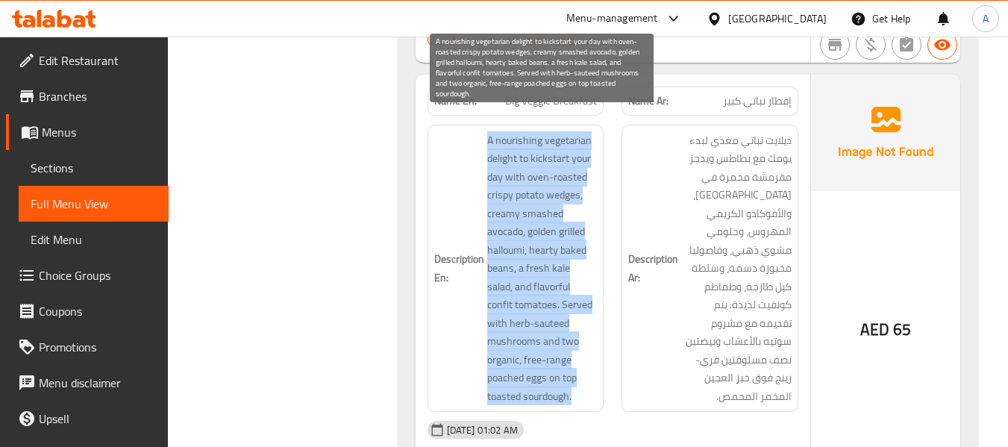
click at [528, 158] on span "A nourishing vegetarian delight to kickstart your day with oven-roasted crispy …" at bounding box center [542, 268] width 110 height 275
click at [538, 151] on span "A nourishing vegetarian delight to kickstart your day with oven-roasted crispy …" at bounding box center [542, 268] width 110 height 275
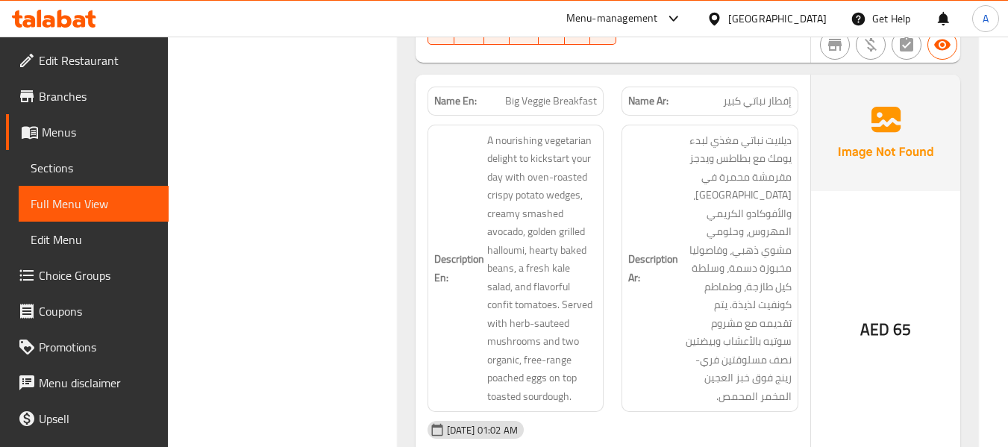
click at [477, 190] on h6 "Description En: A nourishing vegetarian delight to kickstart your day with oven…" at bounding box center [515, 268] width 163 height 275
